Goal: Transaction & Acquisition: Download file/media

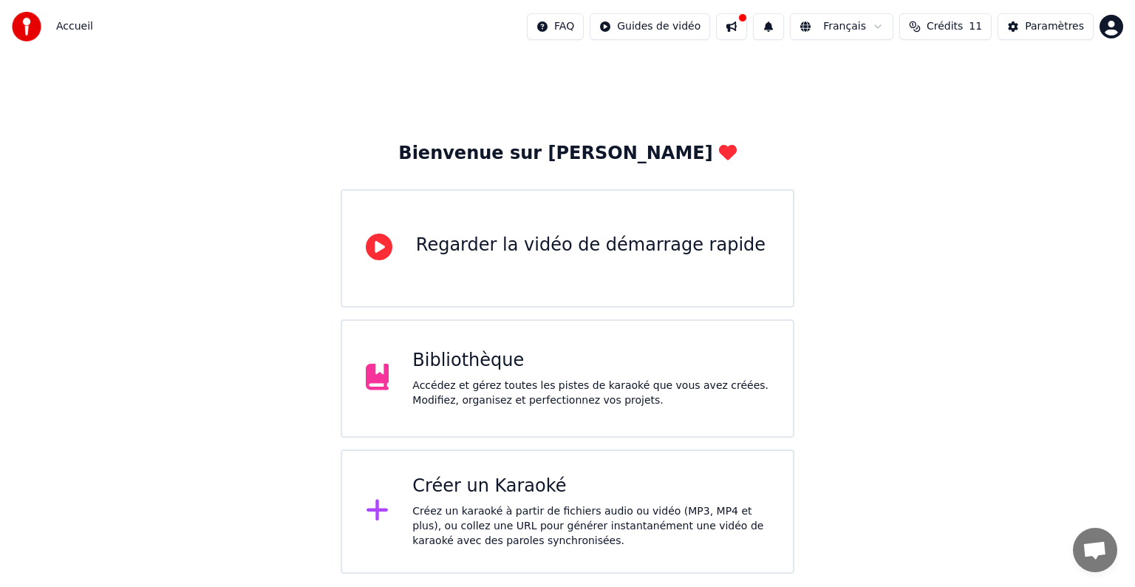
click at [588, 374] on div "Bibliothèque Accédez et gérez toutes les pistes de karaoké que vous avez créées…" at bounding box center [590, 378] width 357 height 59
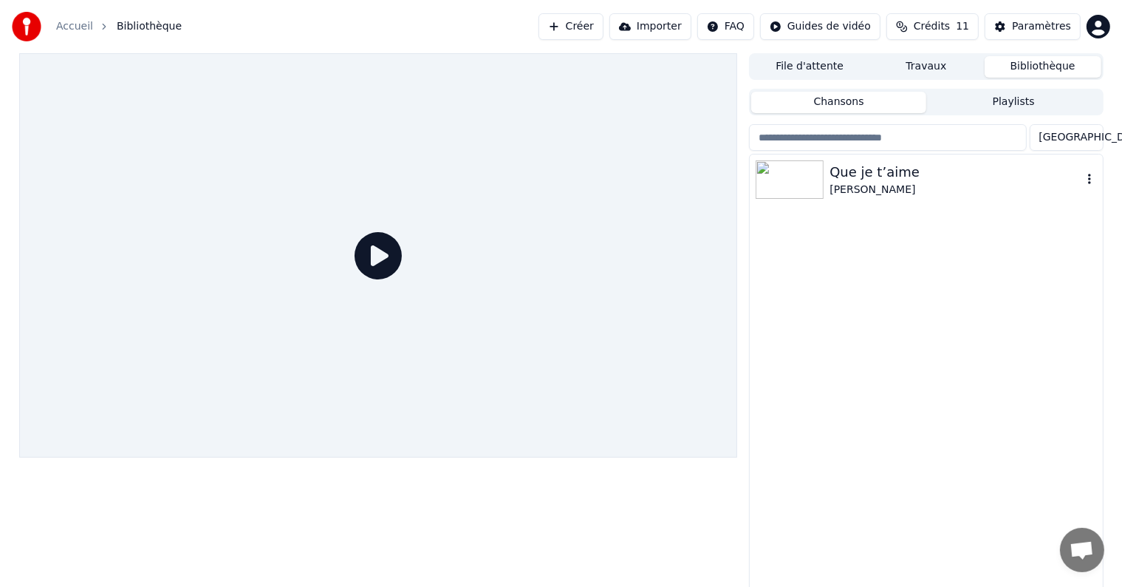
click at [948, 171] on div "Que je t’aime" at bounding box center [956, 172] width 252 height 21
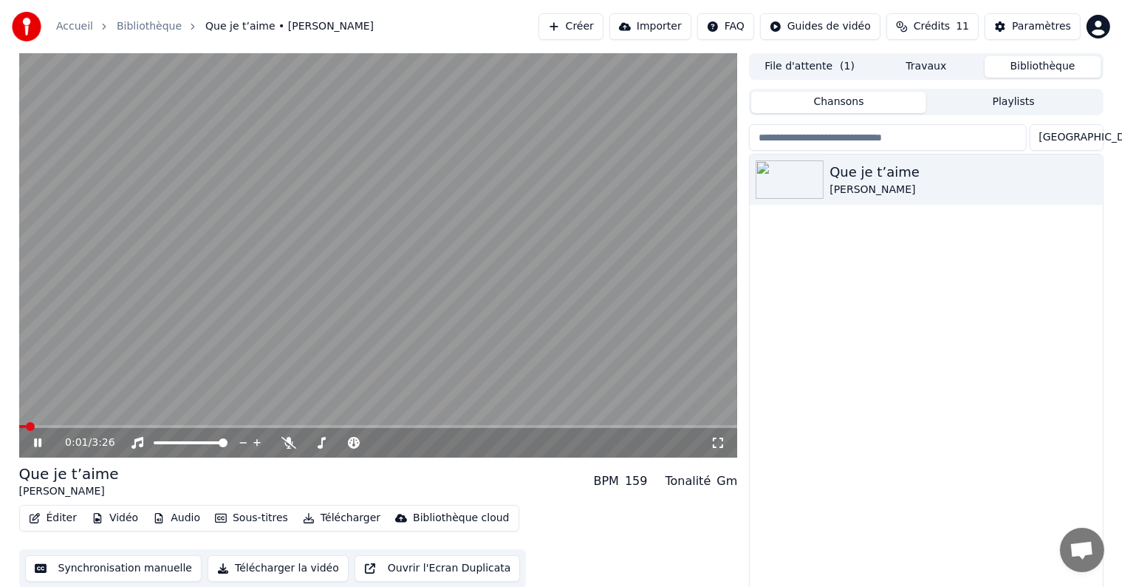
click at [35, 443] on icon at bounding box center [37, 442] width 7 height 9
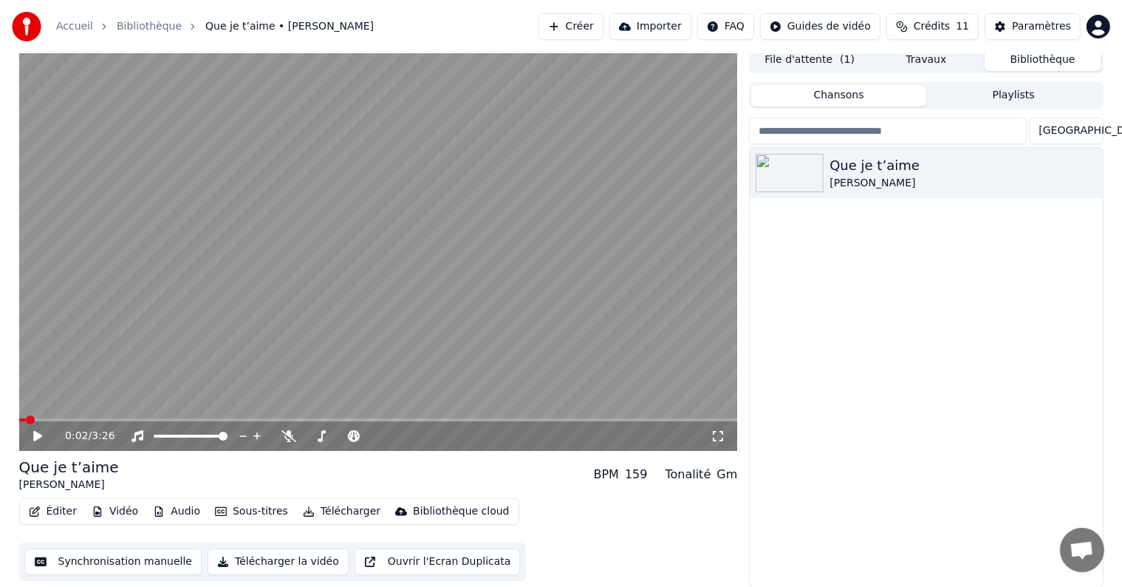
click at [108, 513] on button "Vidéo" at bounding box center [115, 511] width 58 height 21
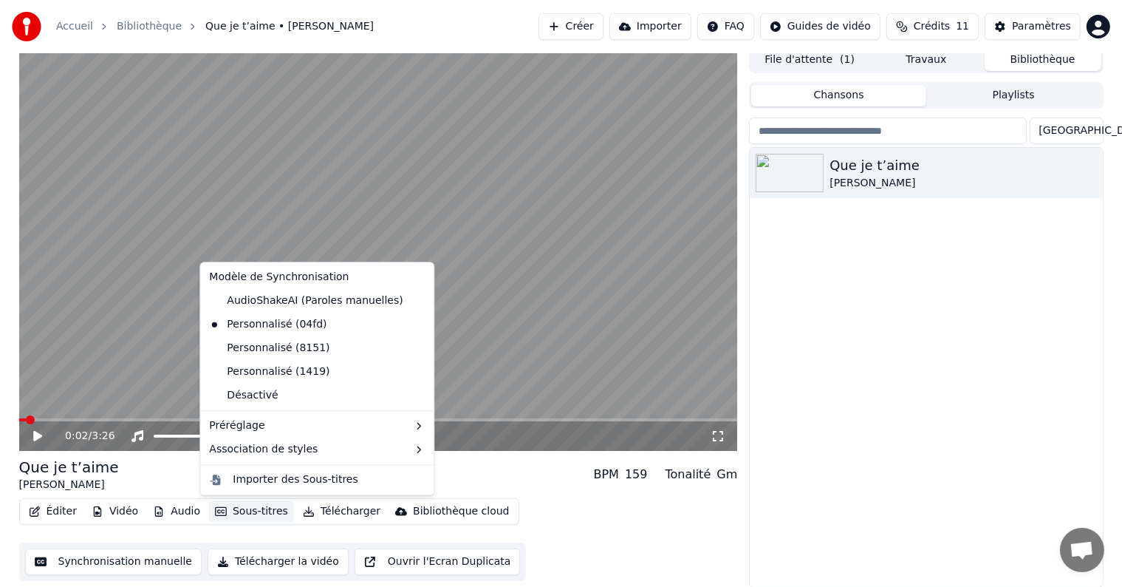
click at [512, 411] on video at bounding box center [378, 249] width 719 height 404
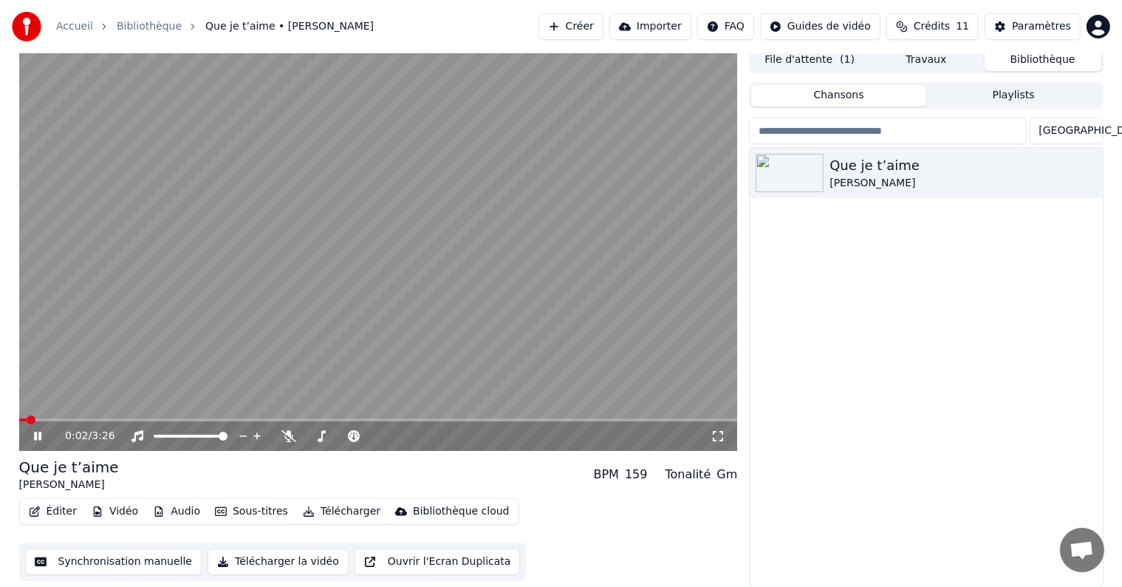
click at [514, 420] on span at bounding box center [378, 419] width 719 height 3
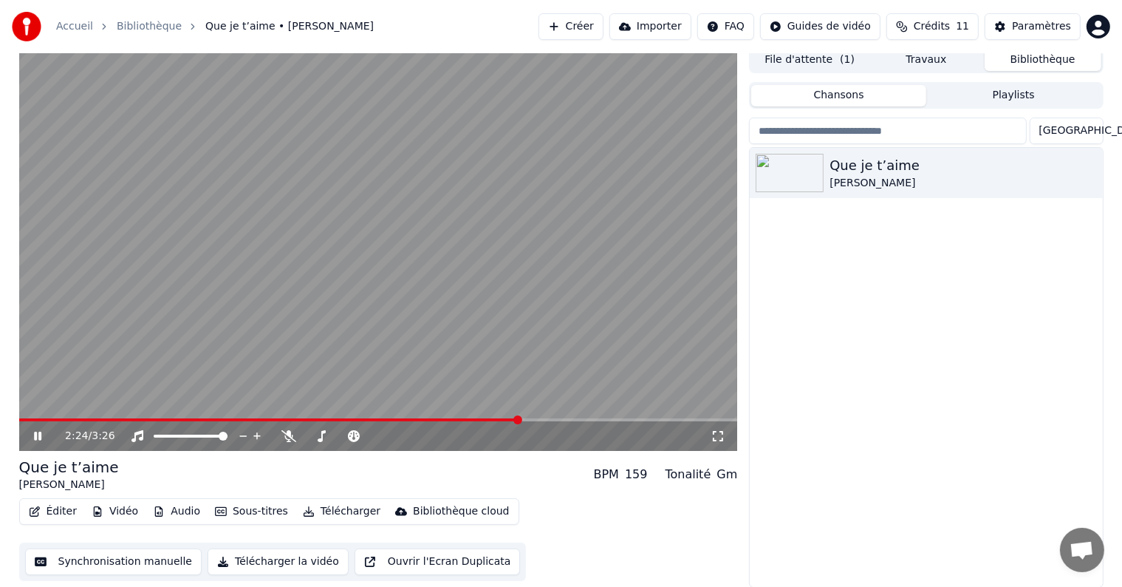
click at [482, 418] on span at bounding box center [269, 419] width 501 height 3
click at [35, 432] on icon at bounding box center [37, 435] width 7 height 9
click at [53, 514] on button "Éditer" at bounding box center [53, 511] width 60 height 21
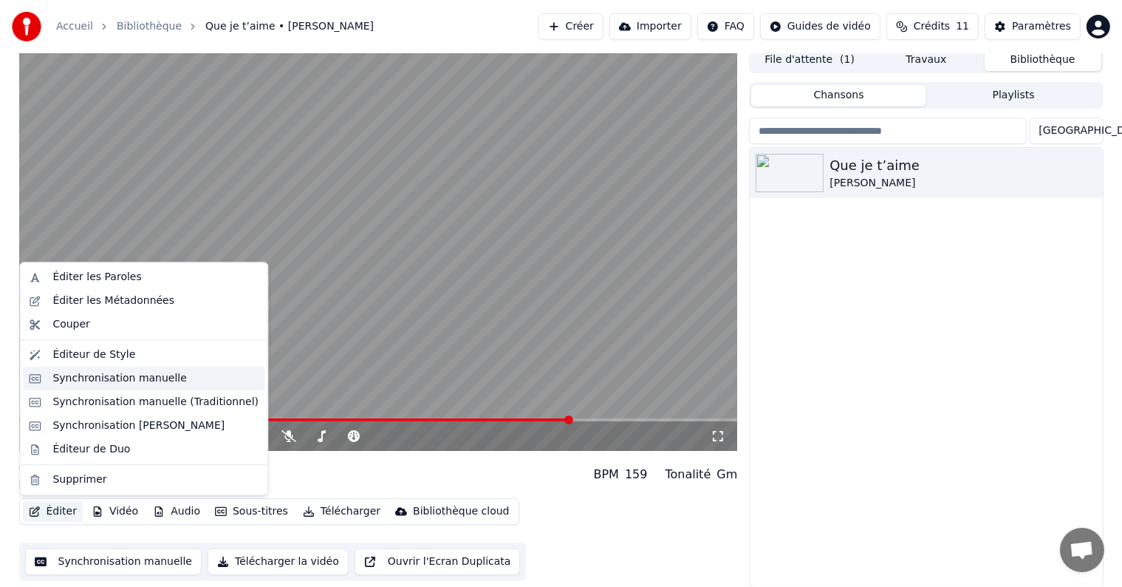
click at [97, 383] on div "Synchronisation manuelle" at bounding box center [119, 378] width 134 height 15
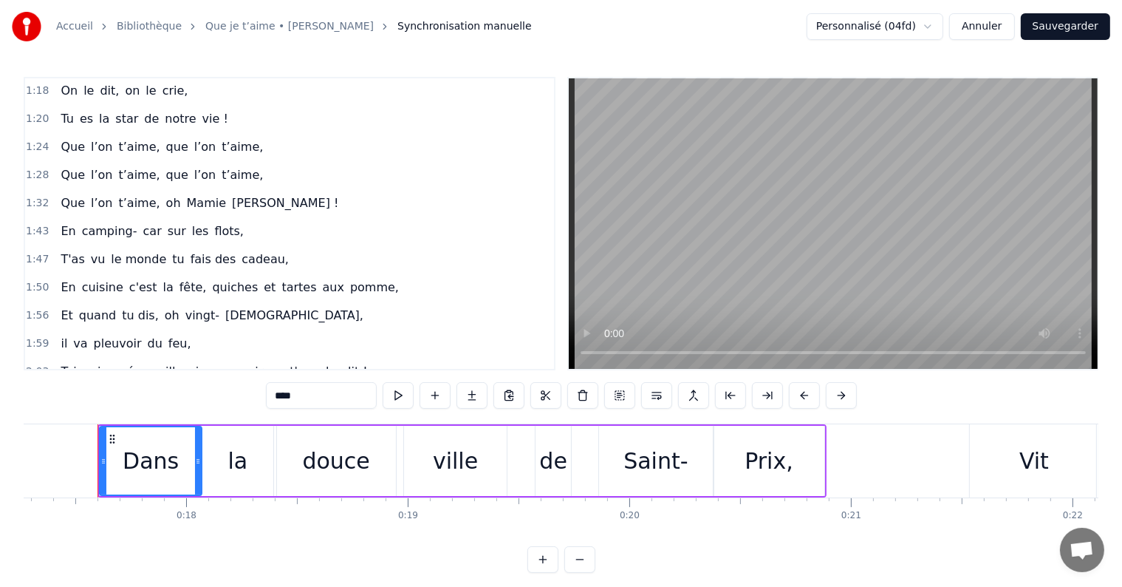
scroll to position [369, 0]
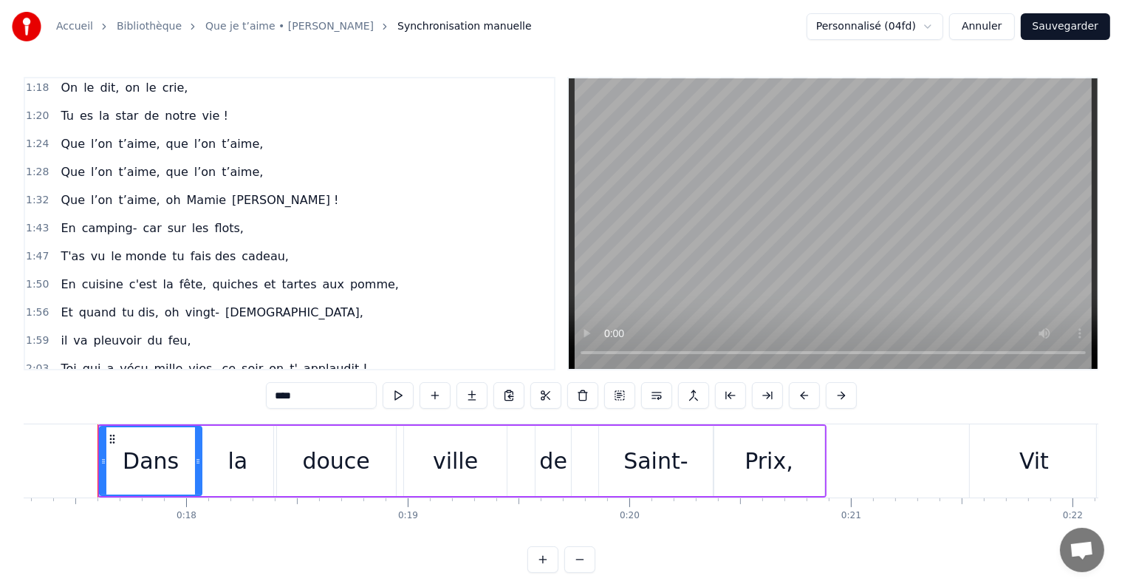
click at [219, 276] on span "quiches" at bounding box center [235, 284] width 49 height 17
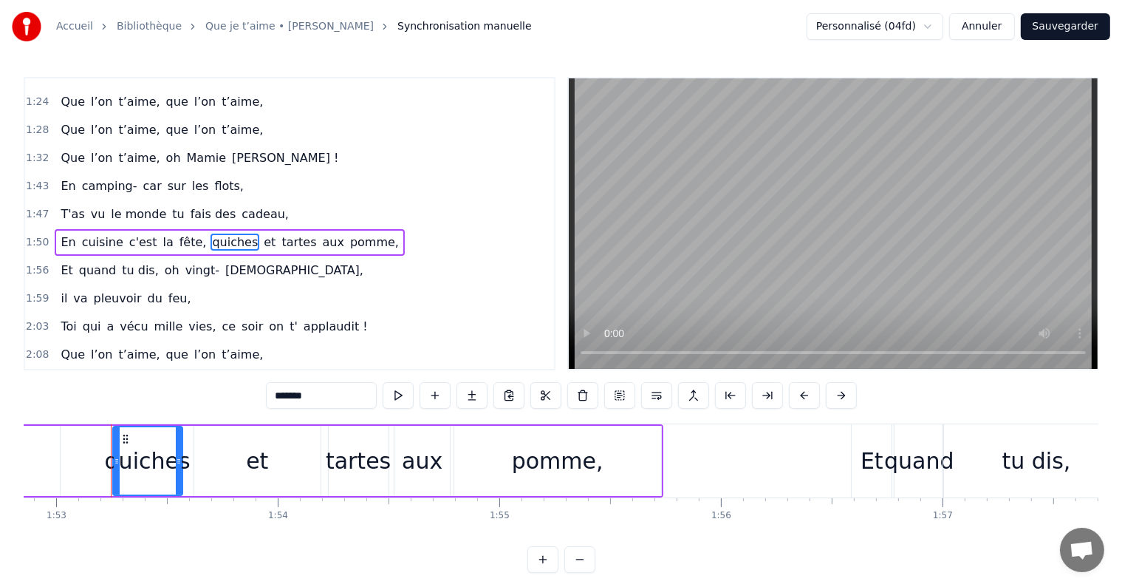
scroll to position [0, 25022]
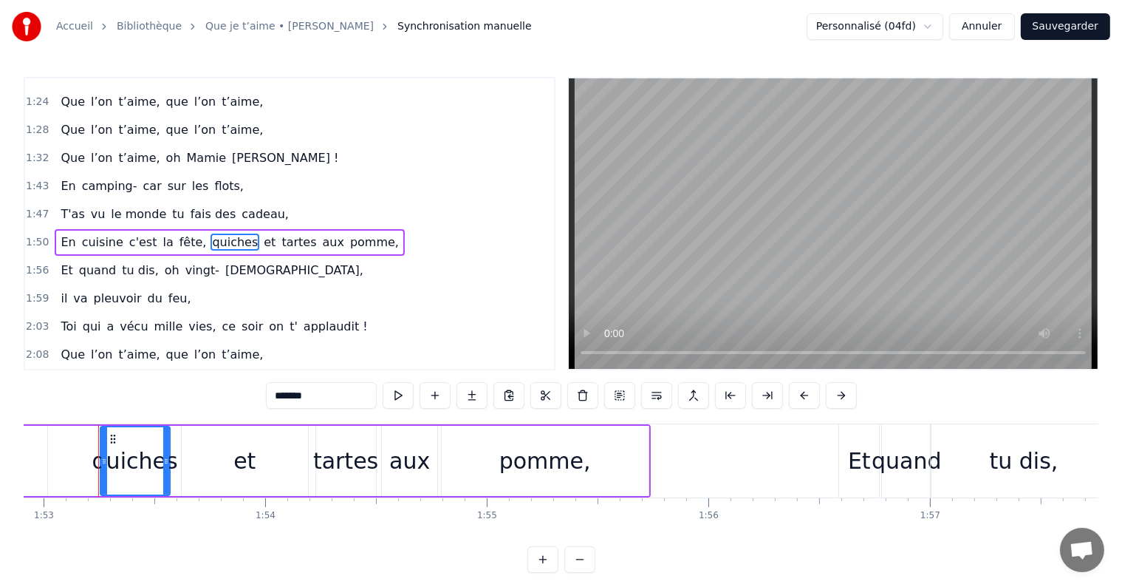
click at [182, 442] on div "et" at bounding box center [245, 460] width 126 height 70
type input "**"
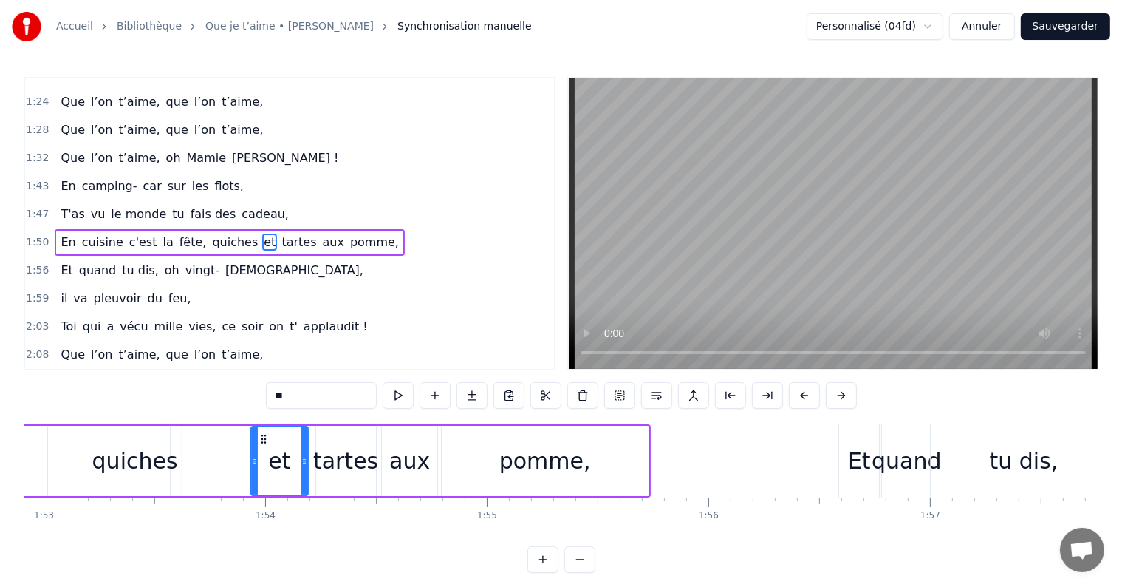
drag, startPoint x: 182, startPoint y: 442, endPoint x: 254, endPoint y: 448, distance: 72.6
click at [254, 448] on div at bounding box center [255, 460] width 6 height 67
click at [195, 449] on div "En cuisine c'est la fête, quiches et tartes aux pomme," at bounding box center [93, 460] width 1114 height 73
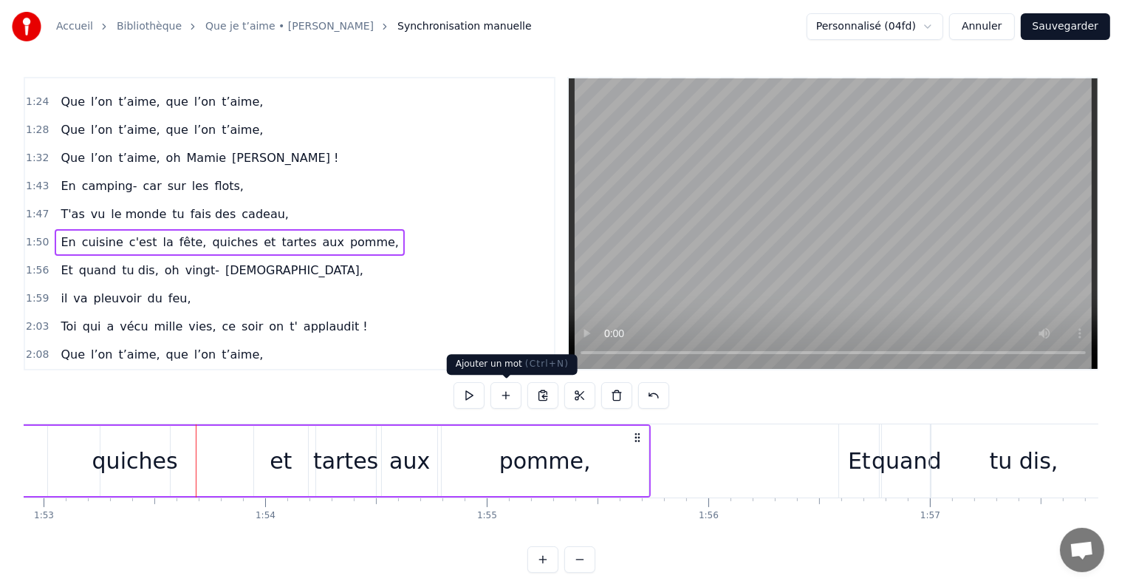
click at [506, 396] on button at bounding box center [505, 395] width 31 height 27
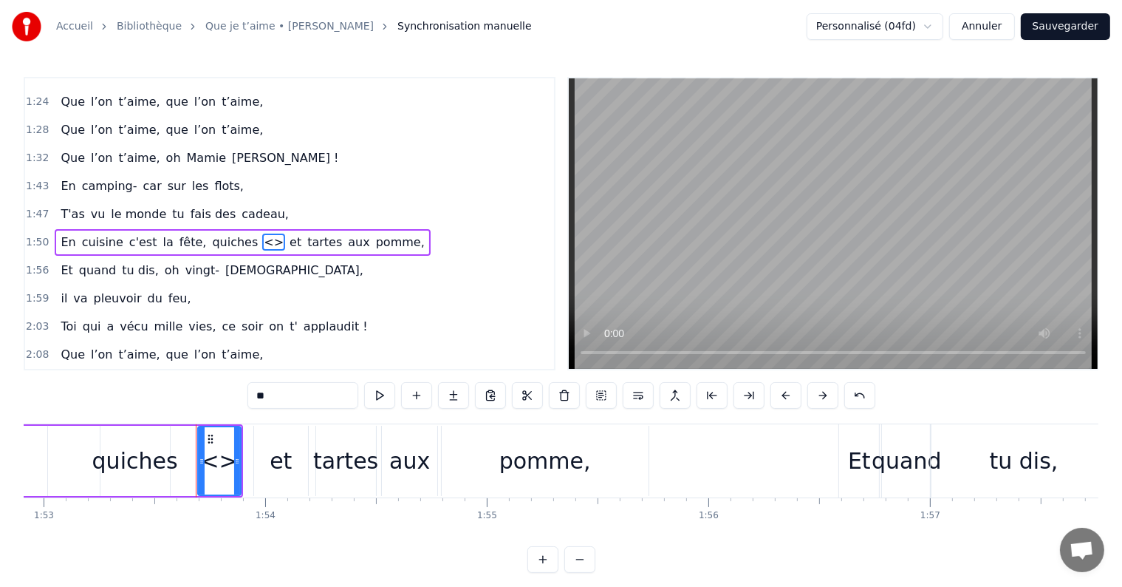
drag, startPoint x: 280, startPoint y: 392, endPoint x: 245, endPoint y: 395, distance: 34.8
click at [245, 395] on div "0:17 Dans la douce ville de Saint- Prix, 0:21 Vit une reine, c’est notre vie, 0…" at bounding box center [561, 325] width 1075 height 496
type input "********"
click at [472, 312] on div "2:03 Toi qui a vécu mille vies, ce soir on t' applaudit !" at bounding box center [289, 326] width 529 height 28
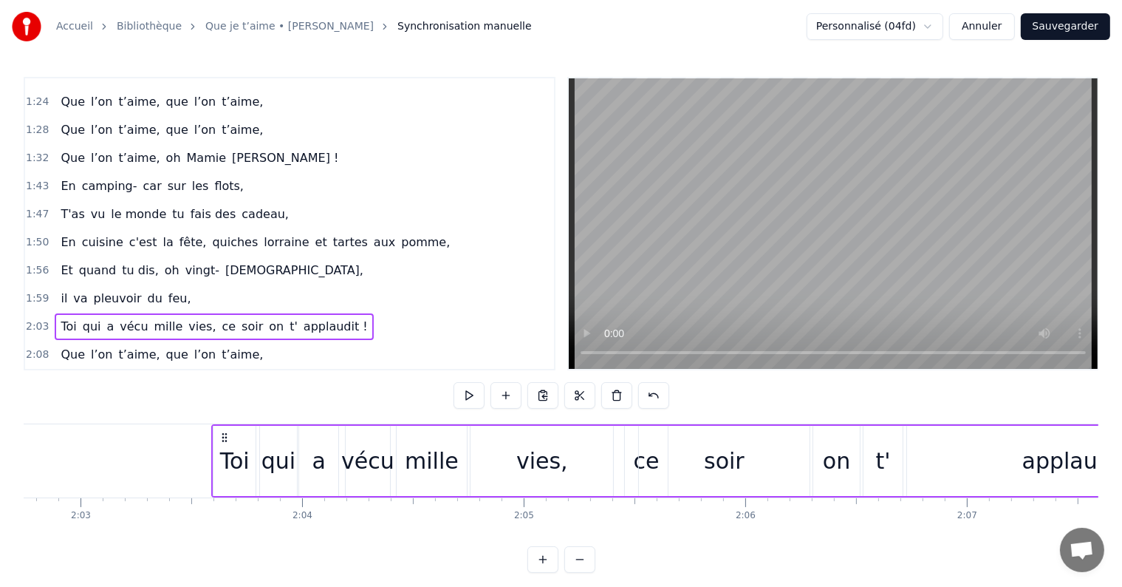
scroll to position [0, 27314]
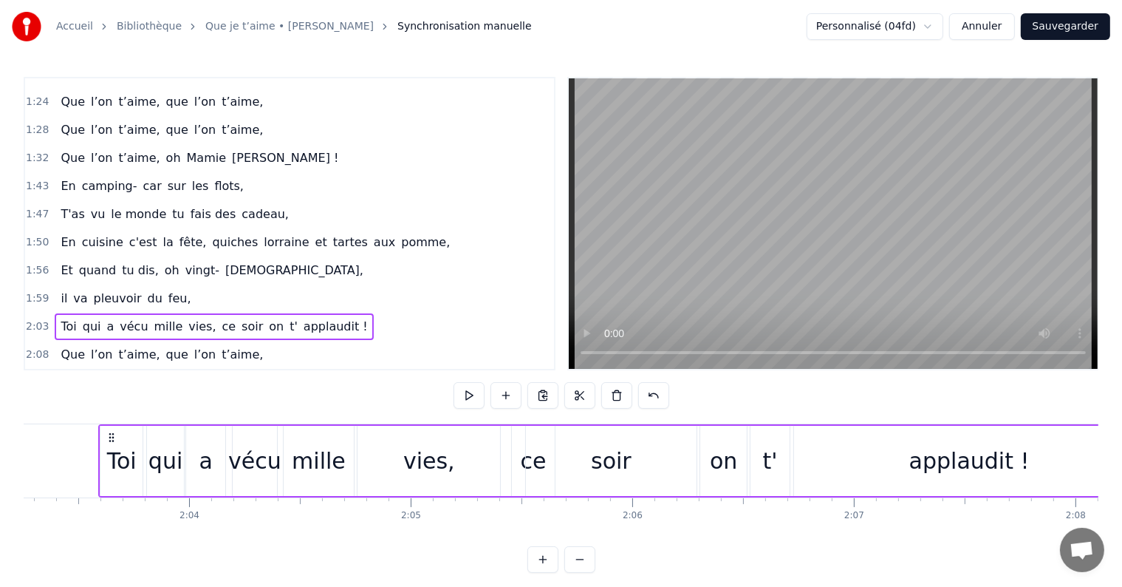
click at [262, 233] on span "lorraine" at bounding box center [286, 241] width 48 height 17
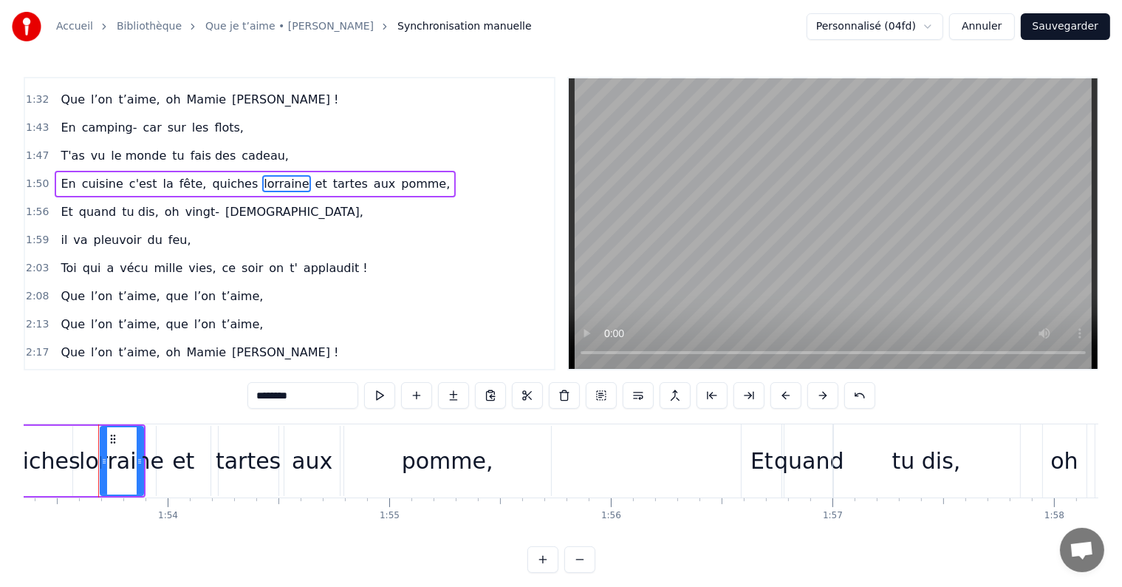
scroll to position [22, 0]
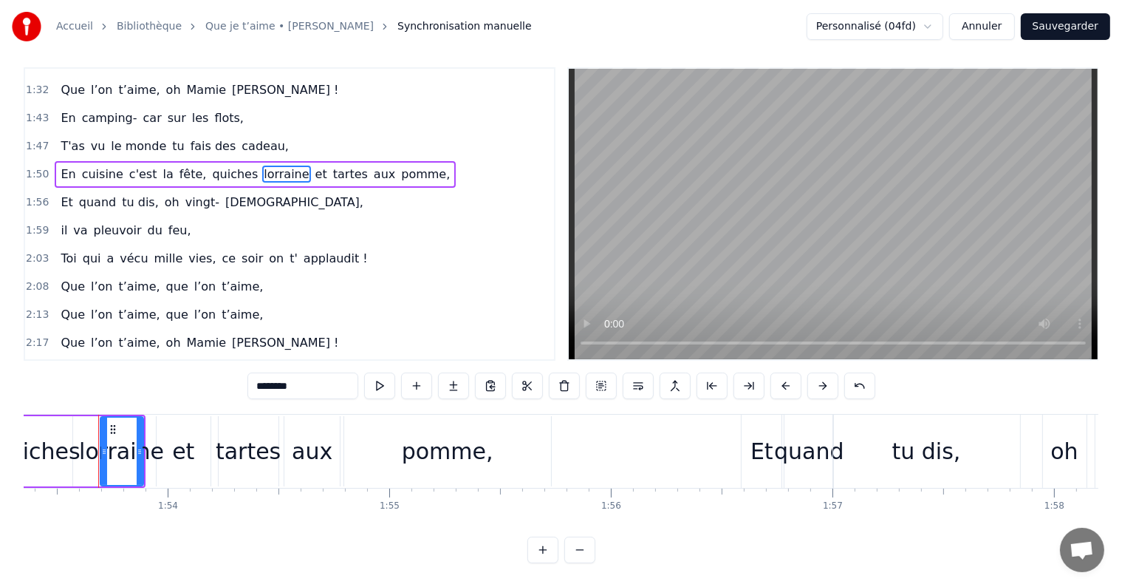
click at [240, 137] on span "cadeau," at bounding box center [265, 145] width 50 height 17
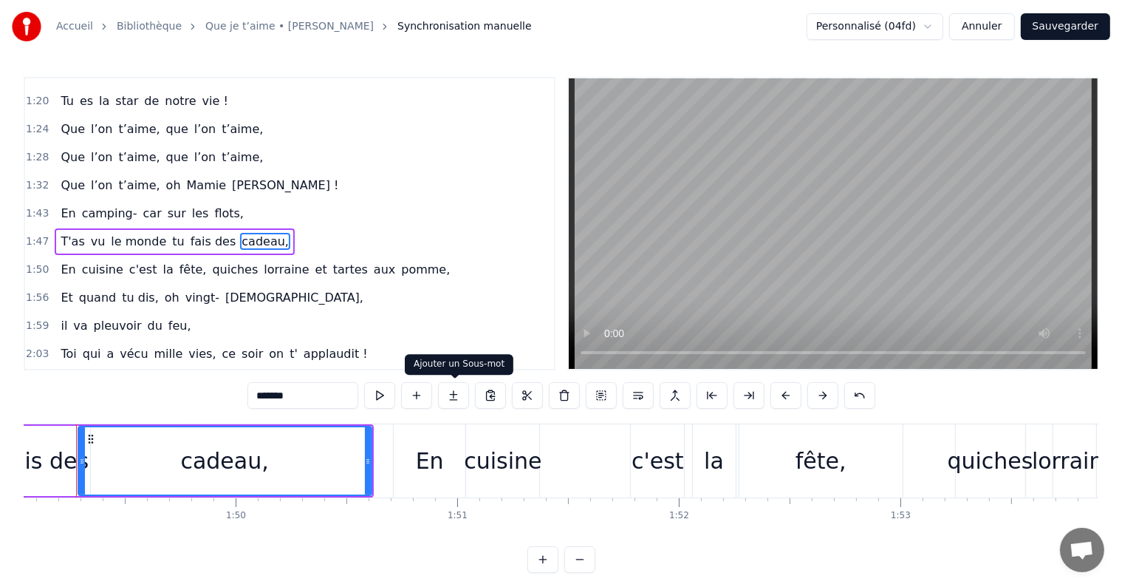
scroll to position [0, 24143]
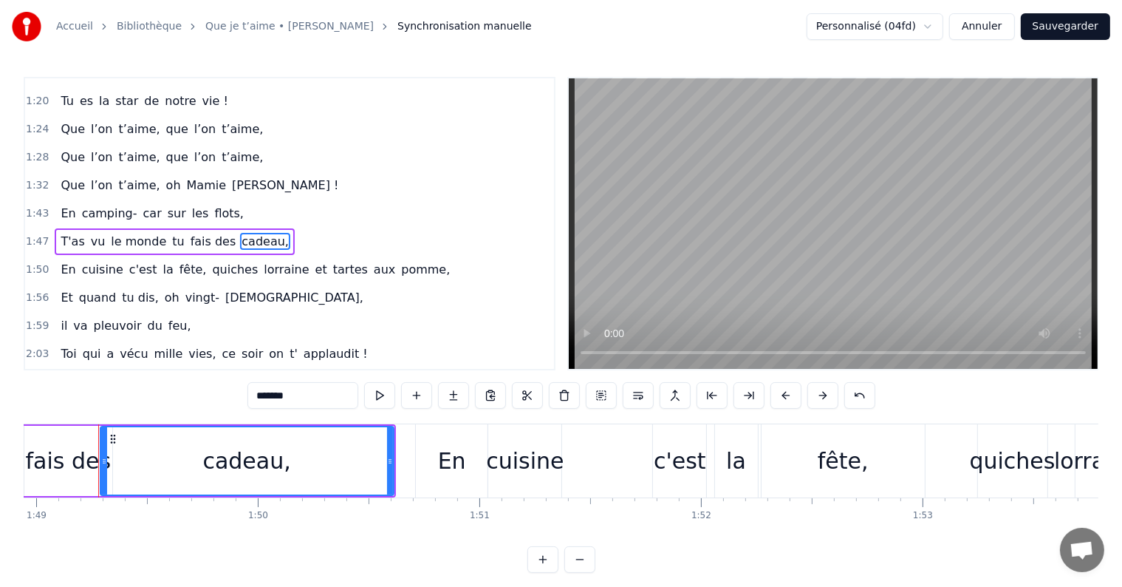
click at [298, 397] on input "*******" at bounding box center [302, 395] width 111 height 27
click at [291, 397] on input "*******" at bounding box center [302, 395] width 111 height 27
type input "********"
click at [1056, 24] on button "Sauvegarder" at bounding box center [1065, 26] width 89 height 27
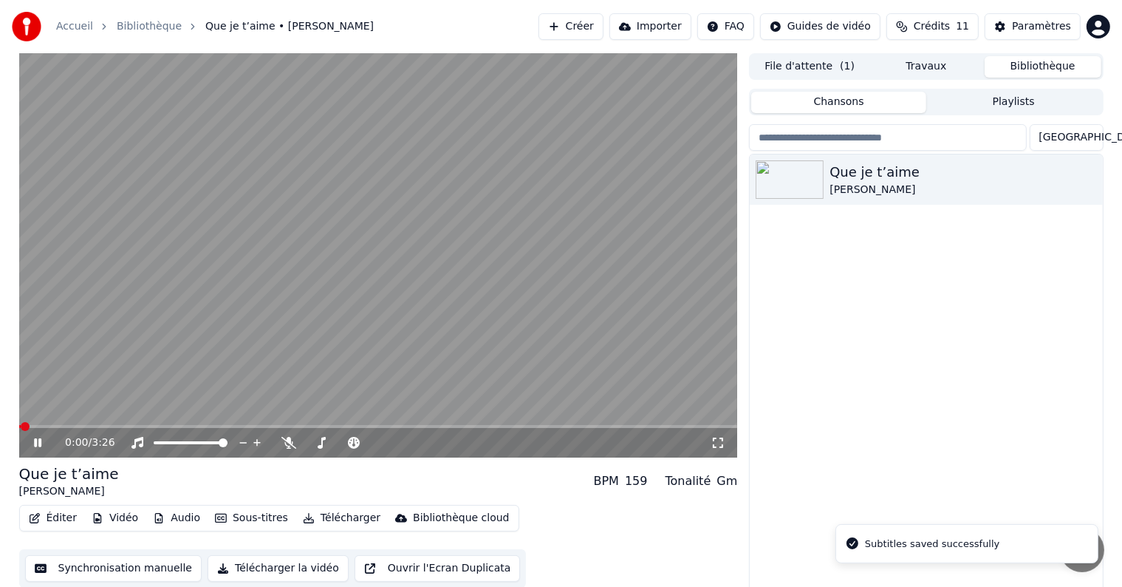
click at [37, 443] on icon at bounding box center [48, 443] width 35 height 12
click at [112, 522] on button "Vidéo" at bounding box center [115, 517] width 58 height 21
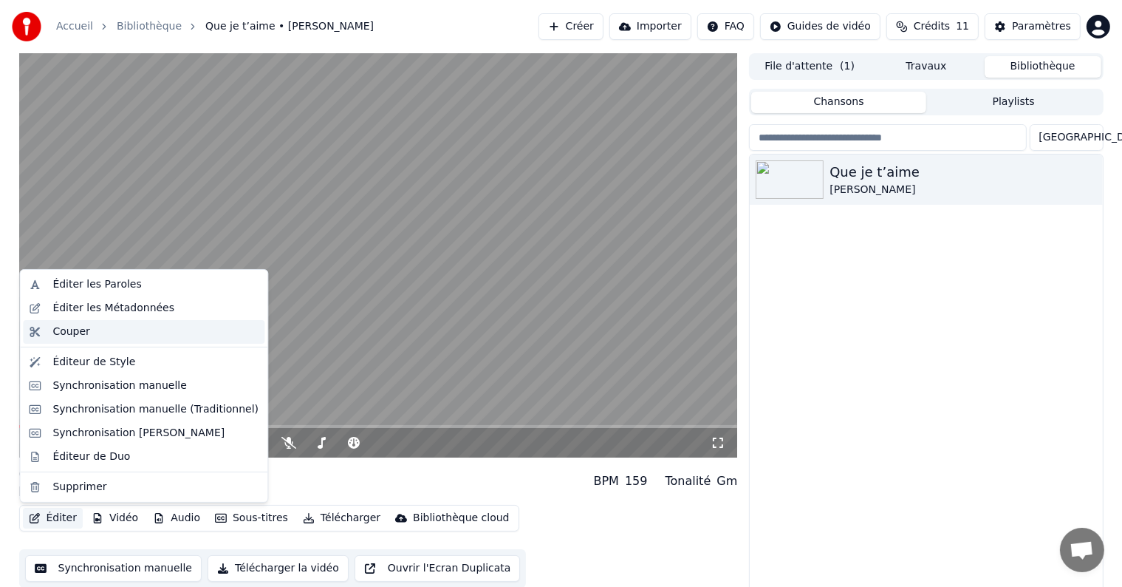
click at [48, 334] on div "Couper" at bounding box center [144, 332] width 242 height 24
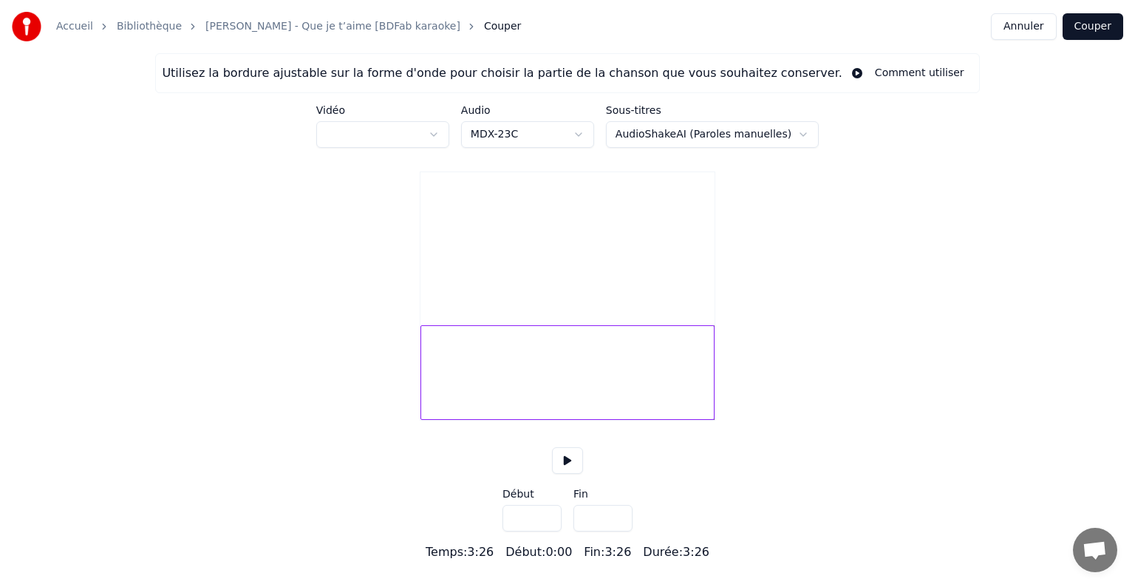
click at [439, 125] on html "Accueil Bibliothèque [PERSON_NAME] - Que je t’aime [BDFab karaoke] Couper Annul…" at bounding box center [567, 280] width 1135 height 561
click at [443, 133] on html "Accueil Bibliothèque [PERSON_NAME] - Que je t’aime [BDFab karaoke] Couper Annul…" at bounding box center [567, 280] width 1135 height 561
click at [499, 139] on html "Accueil Bibliothèque [PERSON_NAME] - Que je t’aime [BDFab karaoke] Couper Annul…" at bounding box center [567, 280] width 1135 height 561
click at [425, 129] on html "Accueil Bibliothèque [PERSON_NAME] - Que je t’aime [BDFab karaoke] Couper Annul…" at bounding box center [567, 280] width 1135 height 561
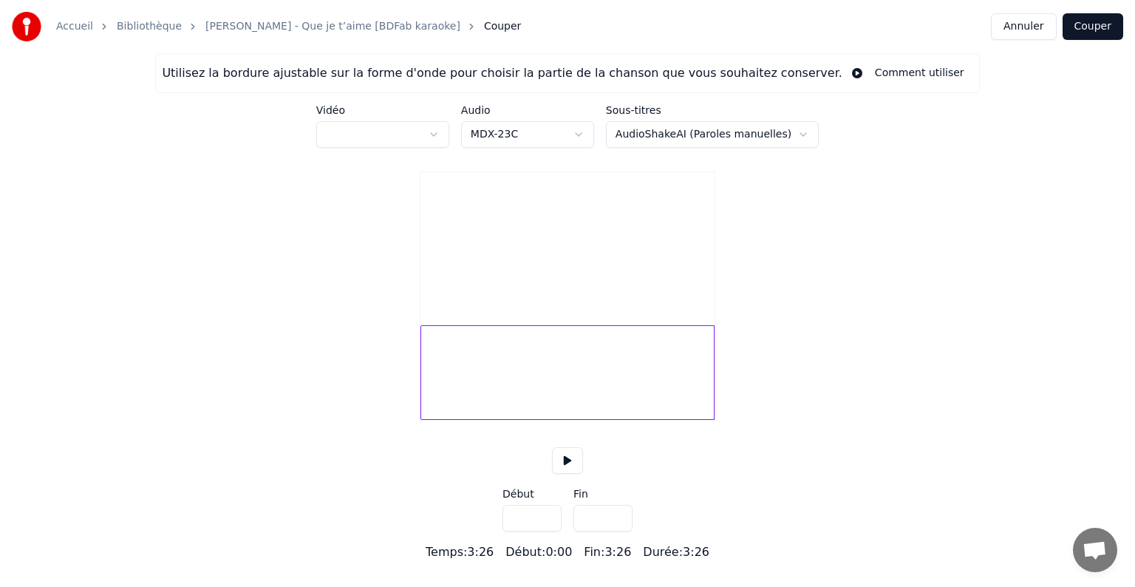
click at [433, 130] on html "Accueil Bibliothèque [PERSON_NAME] - Que je t’aime [BDFab karaoke] Couper Annul…" at bounding box center [567, 280] width 1135 height 561
click at [617, 523] on input "*****" at bounding box center [602, 518] width 59 height 27
click at [693, 363] on div at bounding box center [695, 372] width 4 height 93
type input "*****"
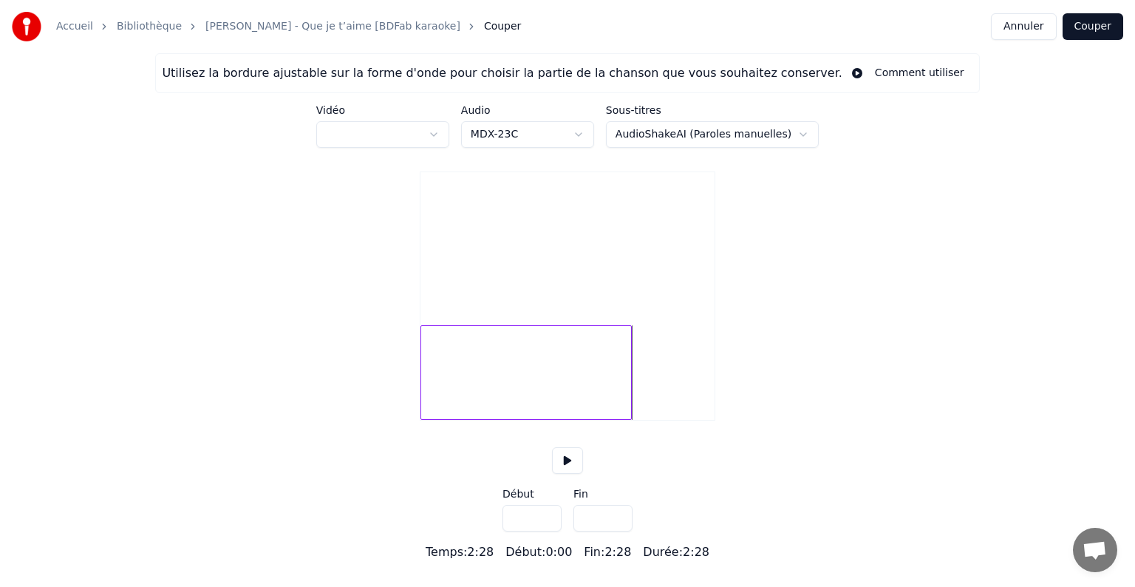
click at [591, 193] on video at bounding box center [567, 245] width 294 height 147
click at [500, 139] on html "Accueil Bibliothèque [PERSON_NAME] - Que je t’aime [BDFab karaoke] Couper Annul…" at bounding box center [567, 280] width 1135 height 561
click at [775, 134] on html "Accueil Bibliothèque [PERSON_NAME] - Que je t’aime [BDFab karaoke] Couper Annul…" at bounding box center [567, 280] width 1135 height 561
click at [774, 133] on html "Accueil Bibliothèque [PERSON_NAME] - Que je t’aime [BDFab karaoke] Couper Annul…" at bounding box center [567, 280] width 1135 height 561
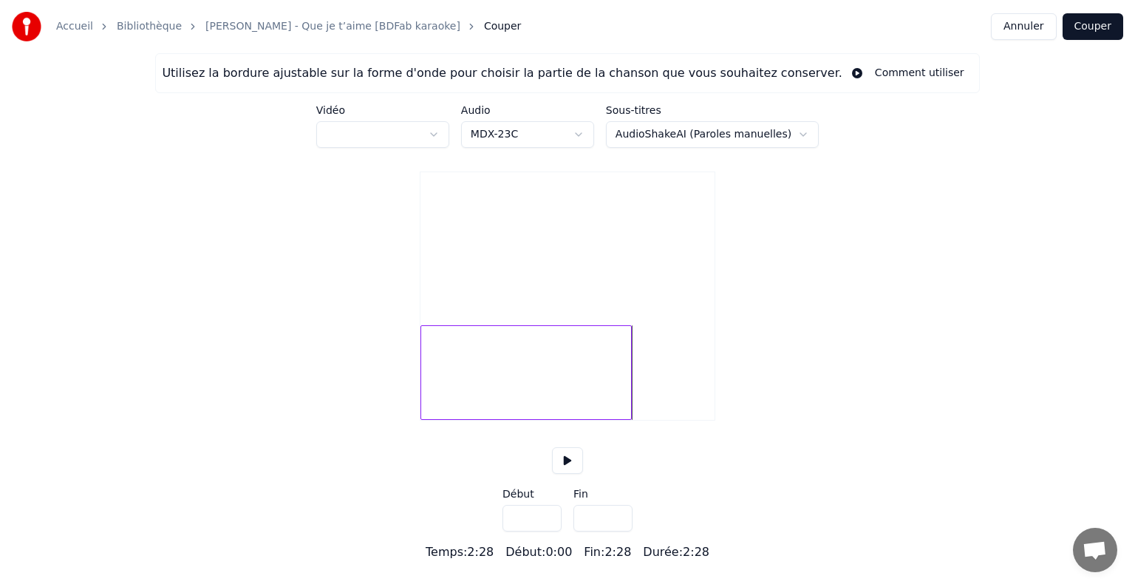
click at [422, 130] on html "Accueil Bibliothèque [PERSON_NAME] - Que je t’aime [BDFab karaoke] Couper Annul…" at bounding box center [567, 280] width 1135 height 561
click at [441, 156] on div at bounding box center [393, 154] width 133 height 6
click at [442, 130] on html "Accueil Bibliothèque [PERSON_NAME] - Que je t’aime [BDFab karaoke] Couper Annul…" at bounding box center [567, 280] width 1135 height 561
click at [1019, 27] on button "Annuler" at bounding box center [1023, 26] width 65 height 27
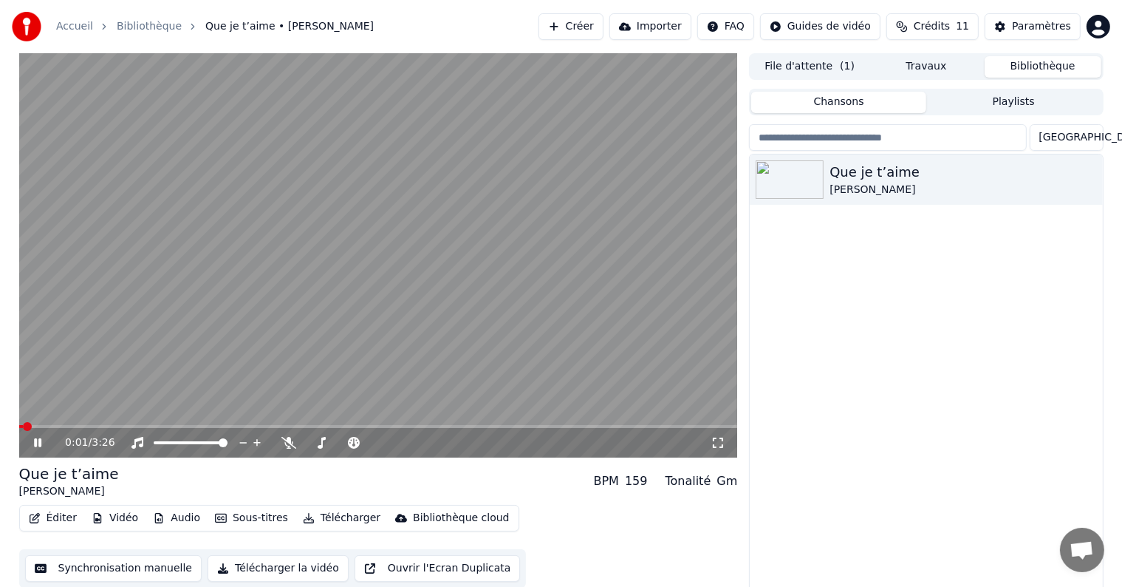
click at [118, 522] on button "Vidéo" at bounding box center [115, 517] width 58 height 21
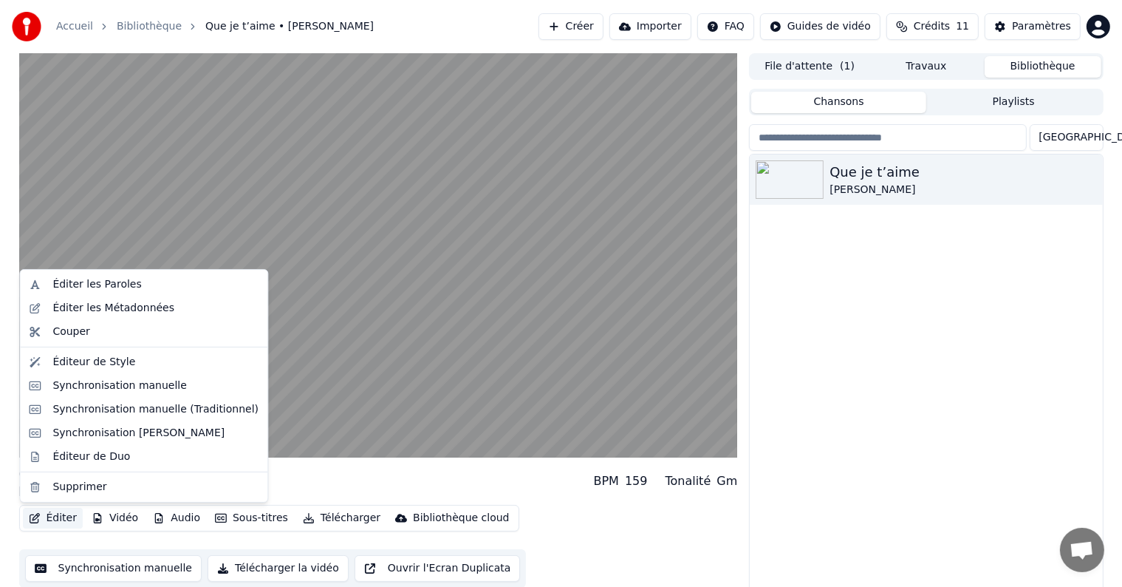
click at [58, 519] on button "Éditer" at bounding box center [53, 517] width 60 height 21
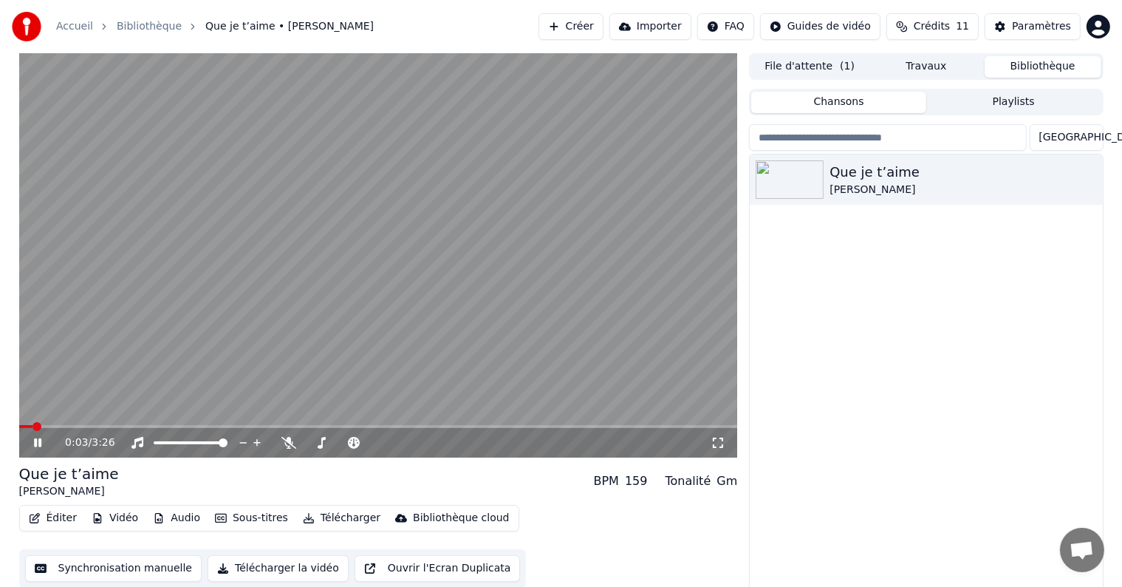
click at [300, 327] on video at bounding box center [378, 255] width 719 height 404
click at [50, 520] on button "Éditer" at bounding box center [53, 517] width 60 height 21
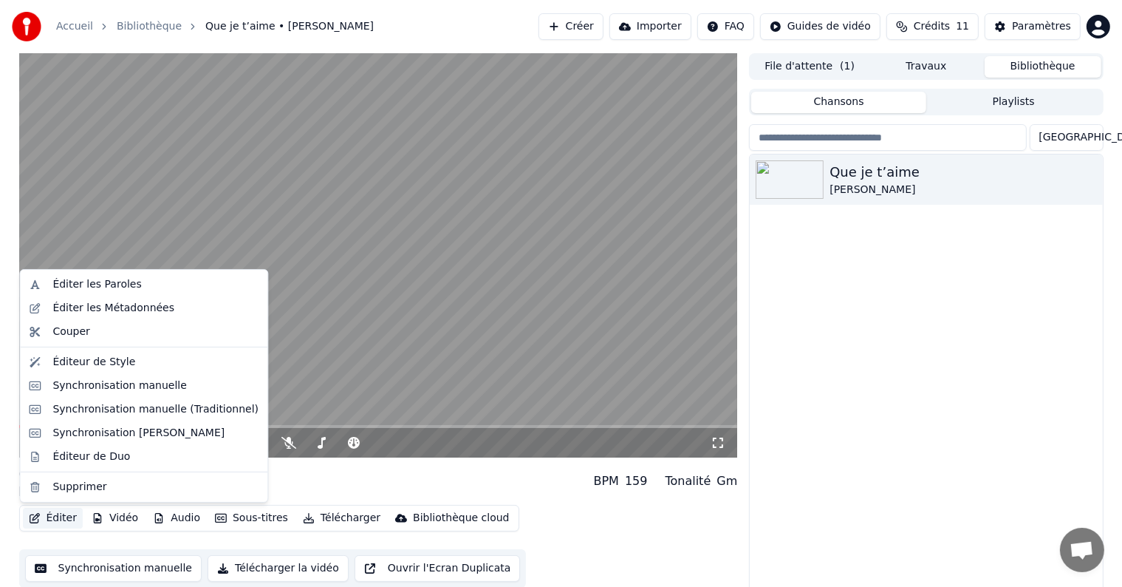
click at [913, 378] on div "Que je t’aime [PERSON_NAME]" at bounding box center [926, 373] width 352 height 439
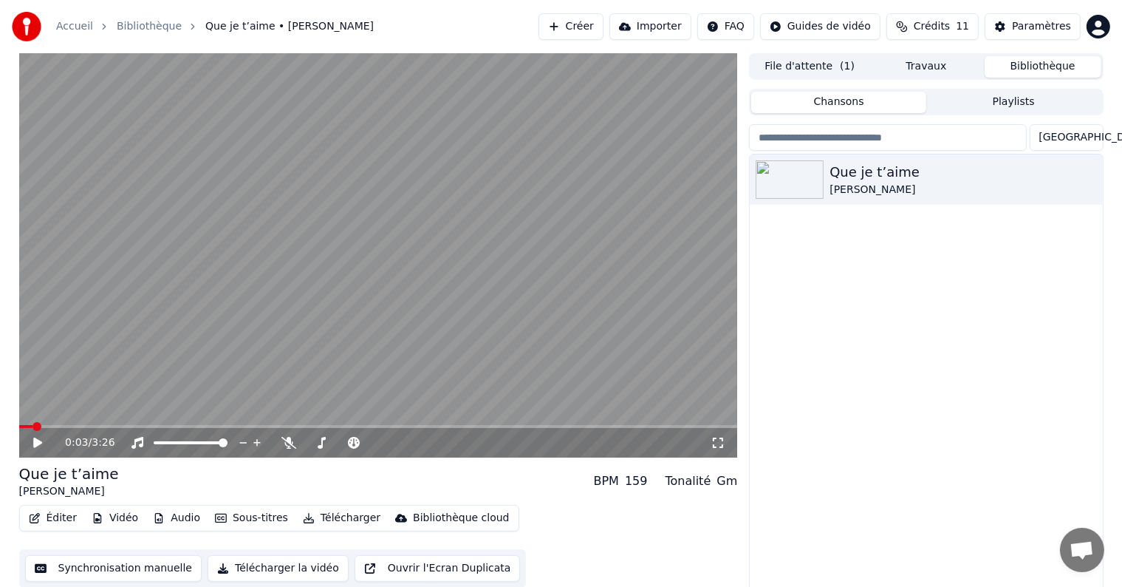
click at [334, 520] on button "Télécharger" at bounding box center [341, 517] width 89 height 21
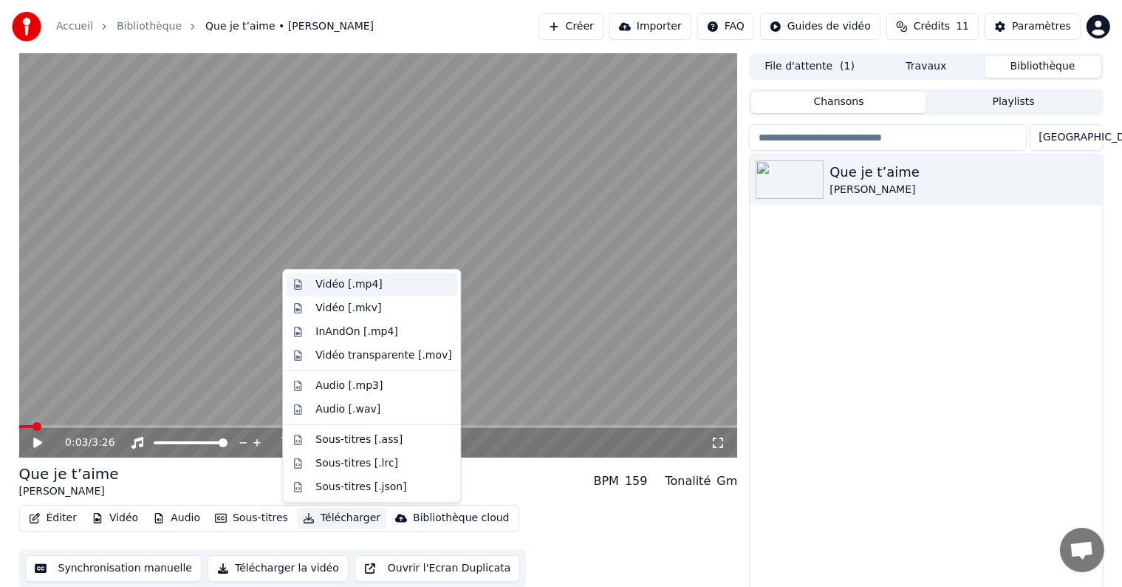
click at [363, 286] on div "Vidéo [.mp4]" at bounding box center [348, 284] width 66 height 15
